Goal: Transaction & Acquisition: Obtain resource

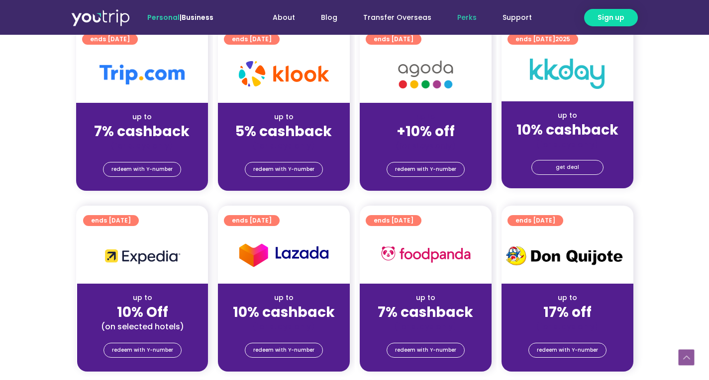
scroll to position [270, 0]
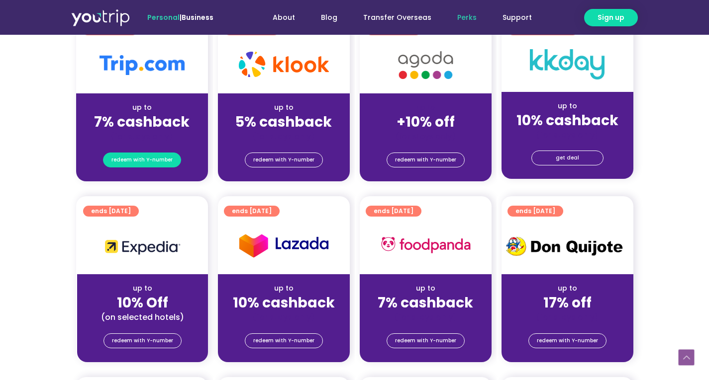
click at [175, 159] on link "redeem with Y-number" at bounding box center [142, 160] width 78 height 15
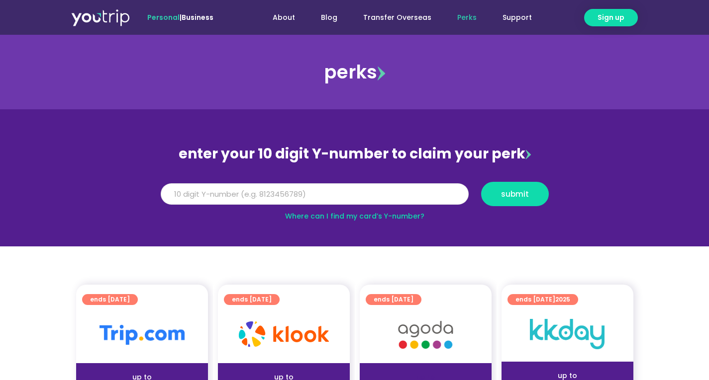
click at [264, 193] on input "Y Number" at bounding box center [315, 195] width 308 height 22
click at [355, 219] on link "Where can I find my card’s Y-number?" at bounding box center [354, 216] width 139 height 10
click at [373, 202] on input "Y Number" at bounding box center [315, 195] width 308 height 22
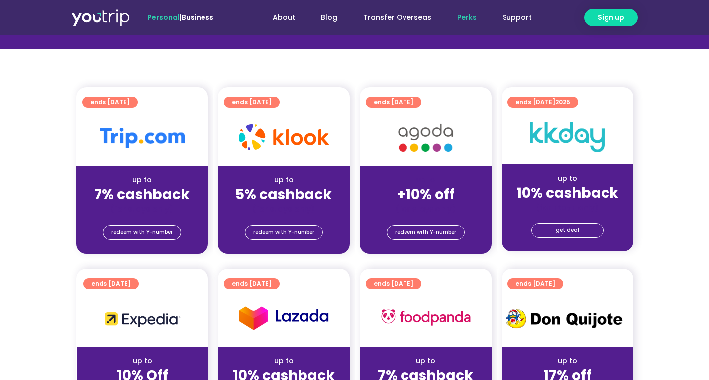
scroll to position [199, 0]
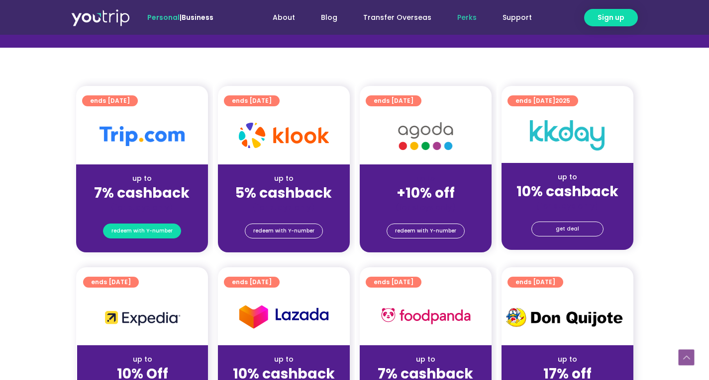
click at [172, 230] on link "redeem with Y-number" at bounding box center [142, 231] width 78 height 15
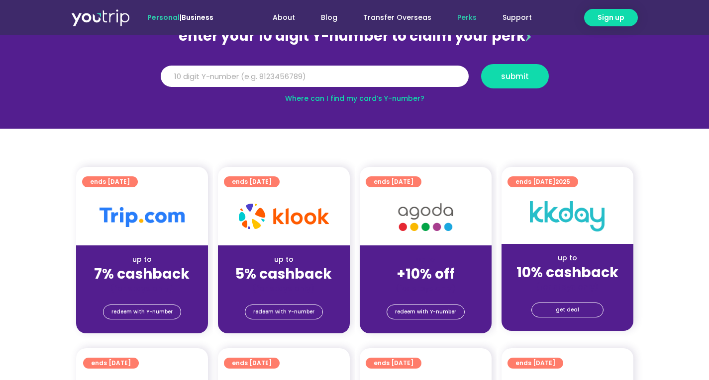
scroll to position [109, 0]
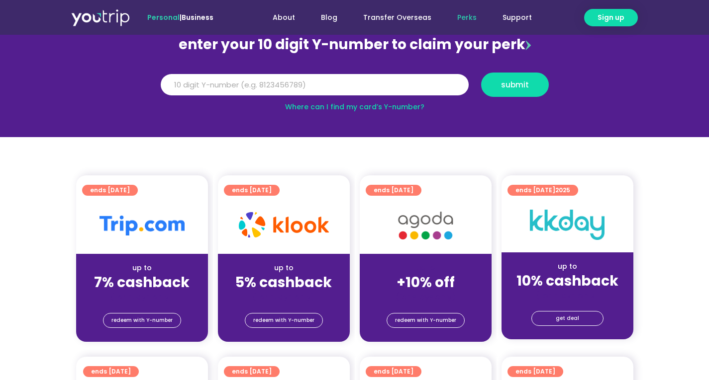
click at [139, 260] on div "up to 7% cashback (for stays only)" at bounding box center [142, 278] width 132 height 48
click at [149, 228] on img at bounding box center [141, 226] width 85 height 20
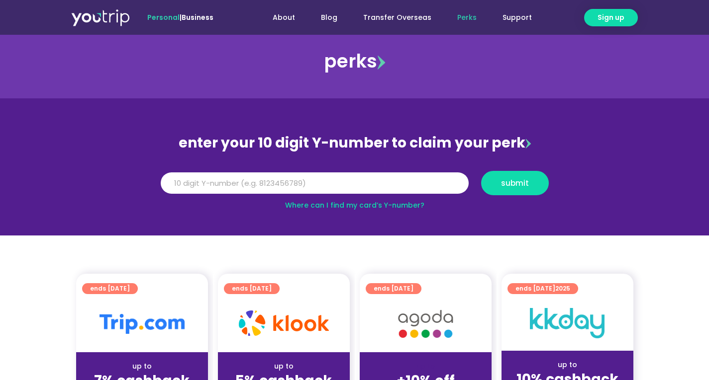
scroll to position [10, 0]
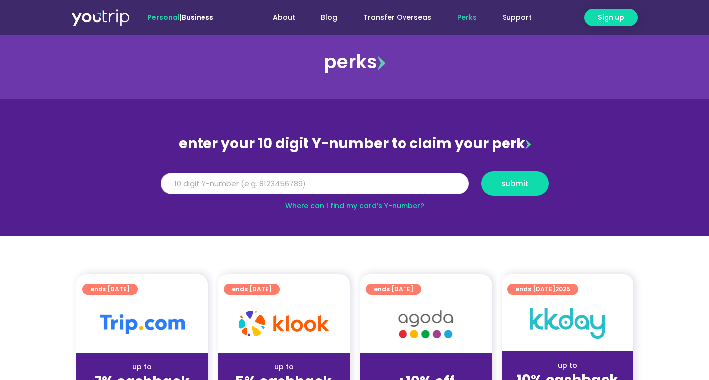
click at [310, 183] on input "Y Number" at bounding box center [315, 184] width 308 height 22
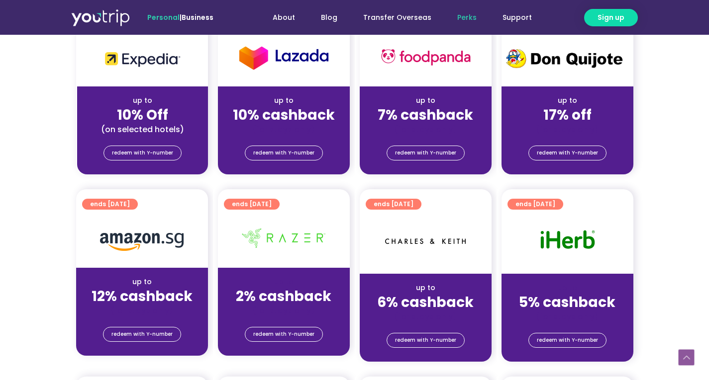
scroll to position [459, 0]
